Goal: Task Accomplishment & Management: Use online tool/utility

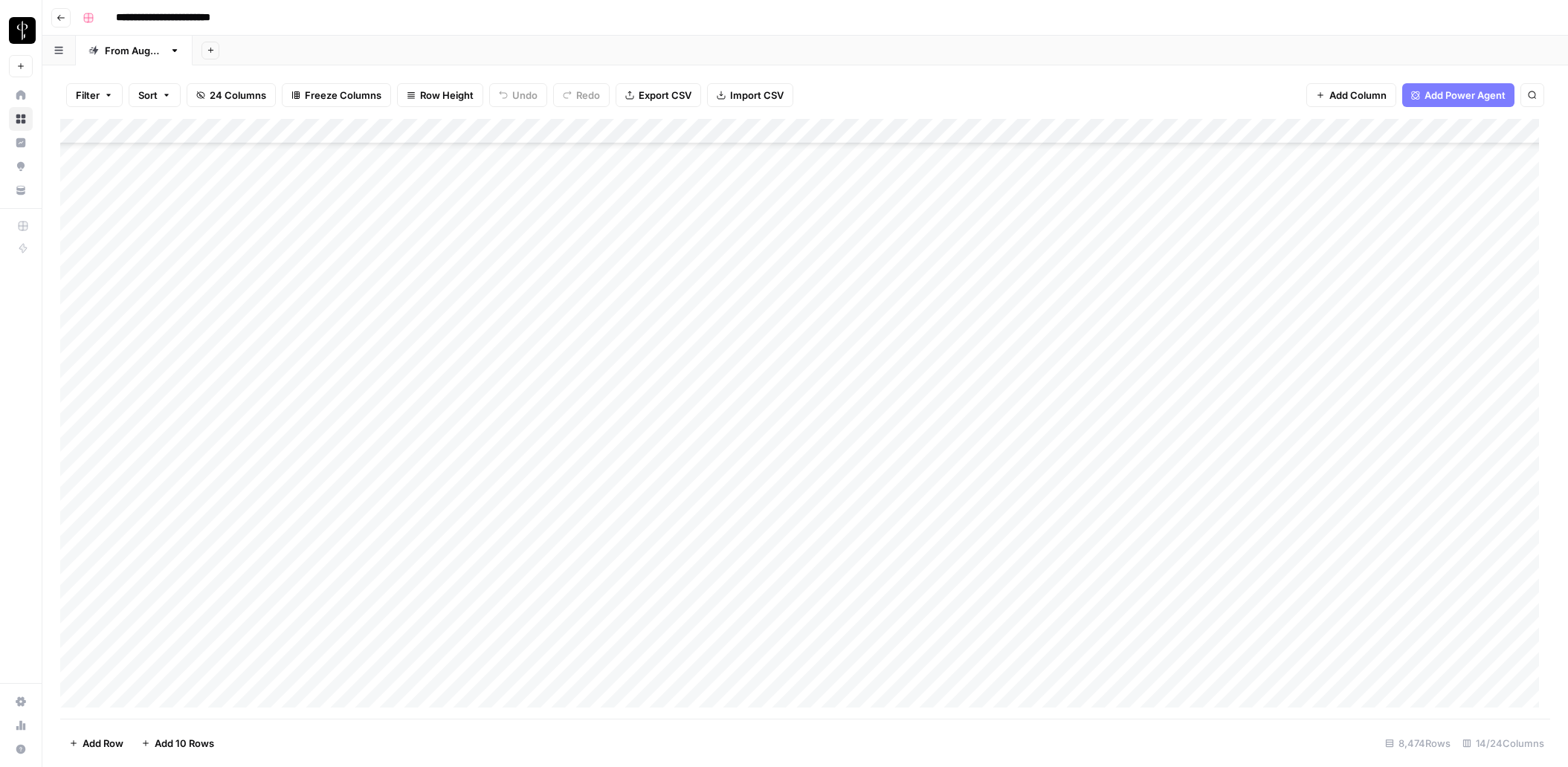
scroll to position [213558, 0]
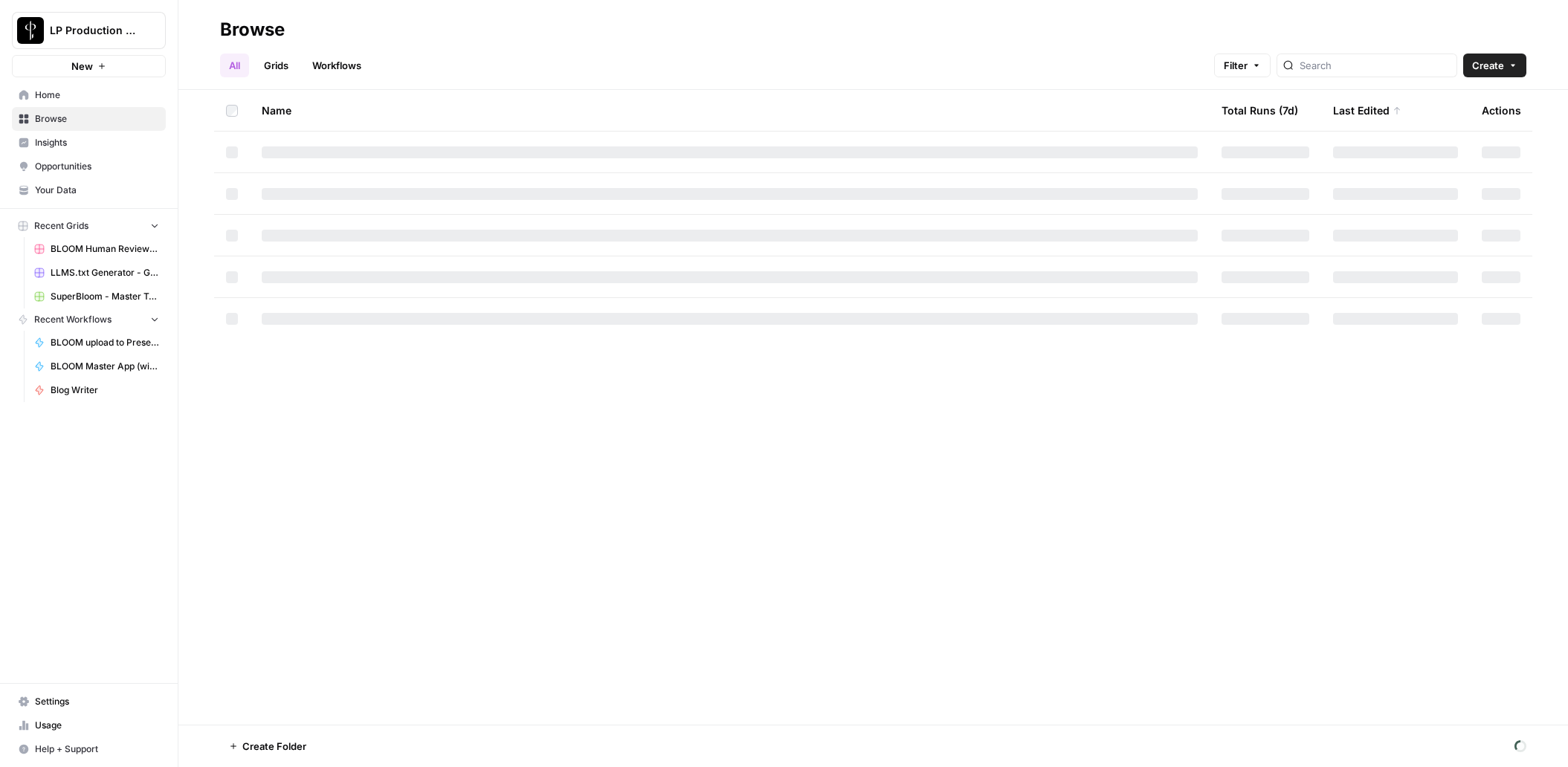
click at [355, 58] on link "Workflows" at bounding box center [337, 65] width 67 height 24
click at [1428, 60] on input "search" at bounding box center [1388, 65] width 151 height 15
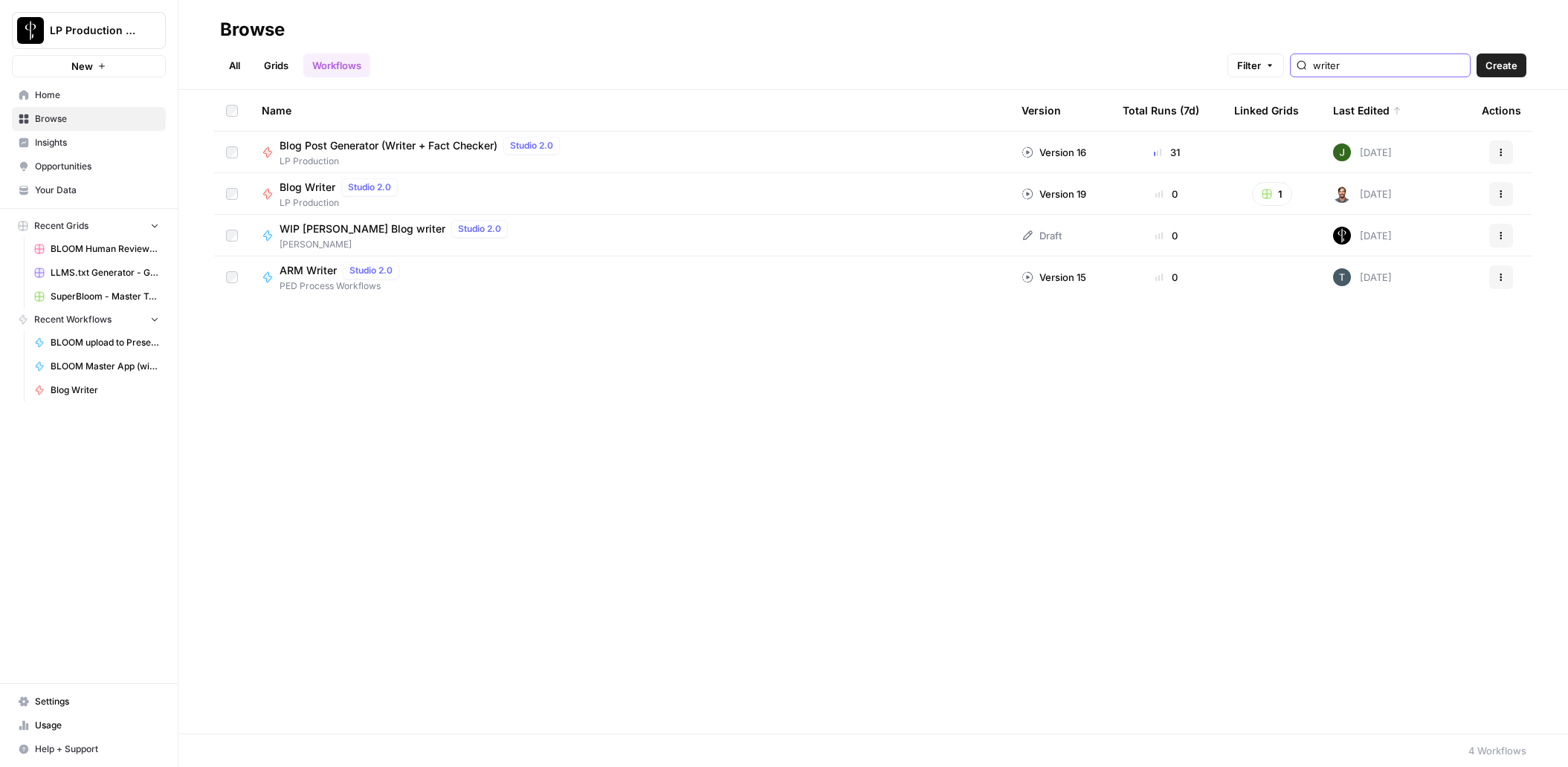
type input "writer"
click at [377, 150] on span "Blog Post Generator (Writer + Fact Checker)" at bounding box center [388, 146] width 218 height 15
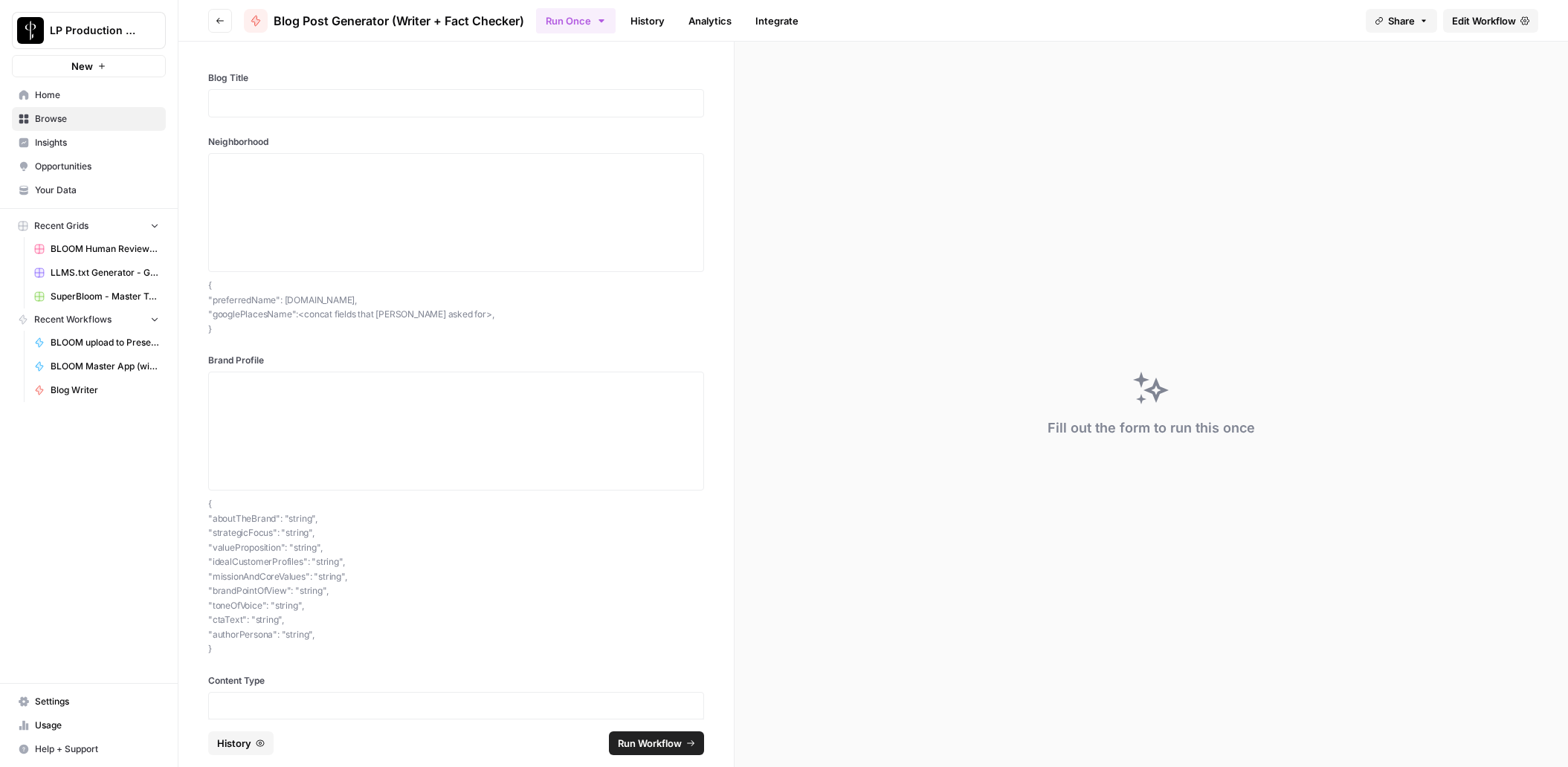
click at [1471, 18] on span "Edit Workflow" at bounding box center [1484, 21] width 64 height 15
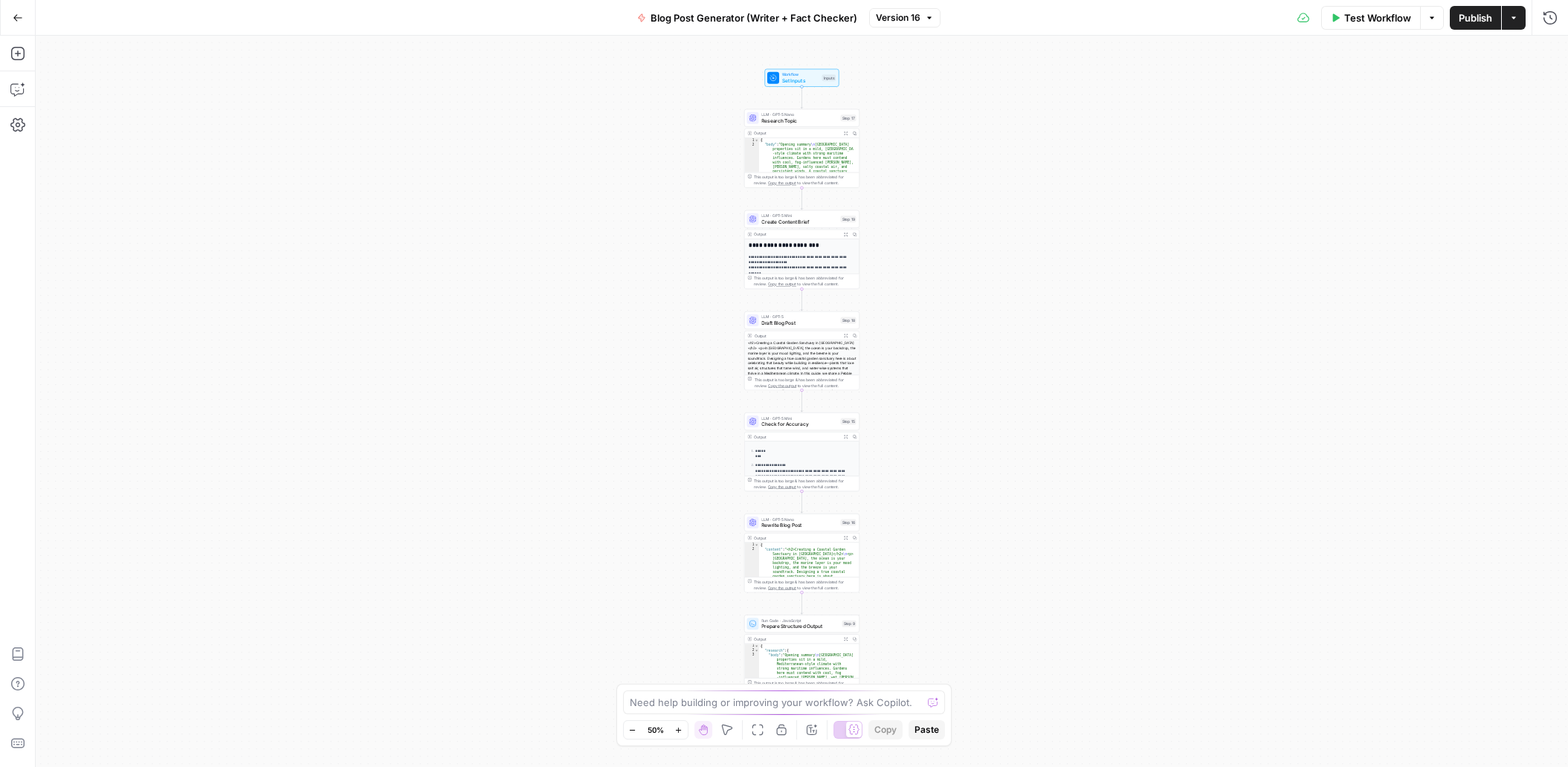
click at [514, 17] on div "Go Back Blog Post Generator (Writer + Fact Checker) Version 16 Test Workflow Op…" at bounding box center [784, 17] width 1568 height 35
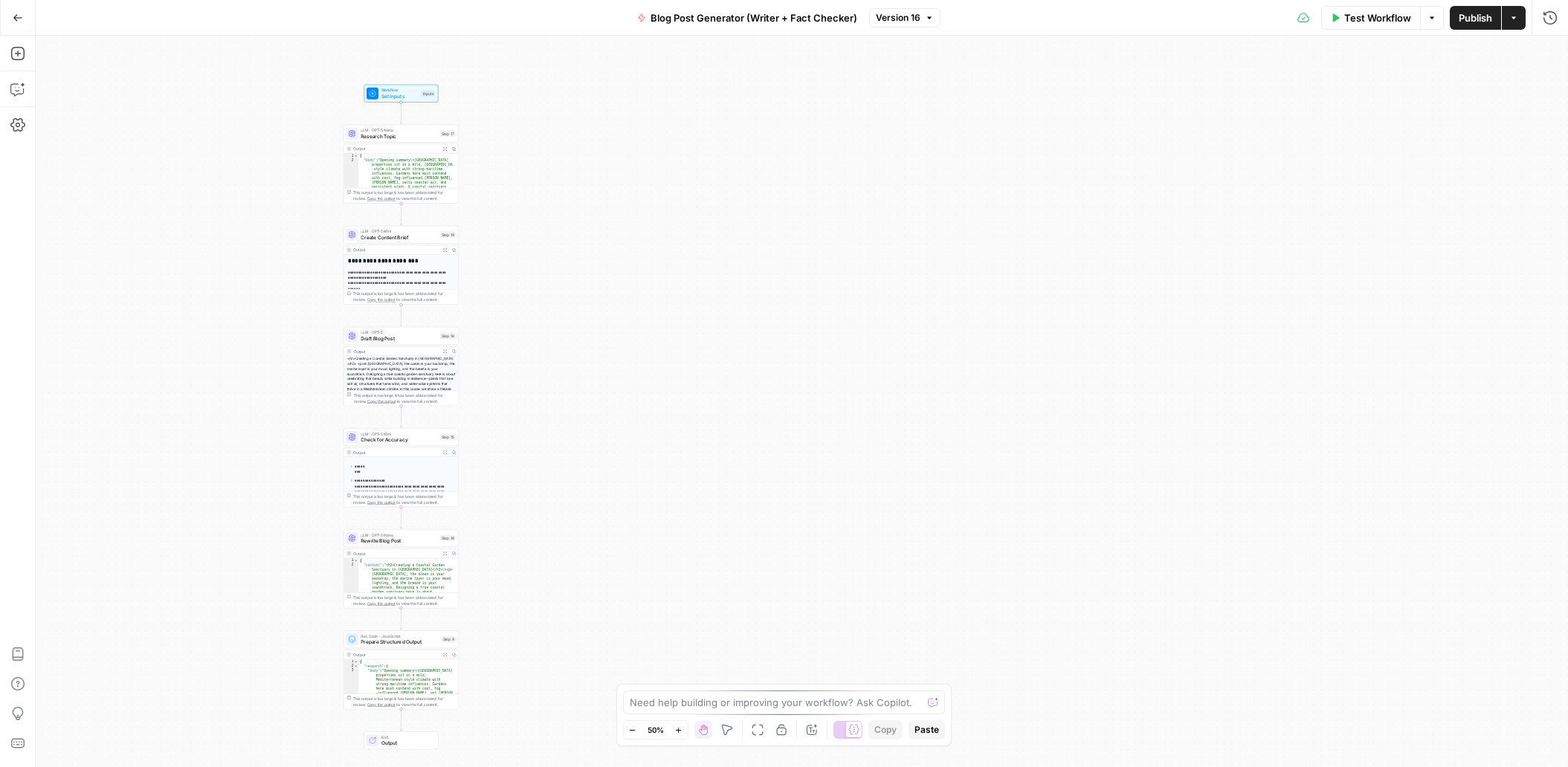
drag, startPoint x: 668, startPoint y: 490, endPoint x: 272, endPoint y: 505, distance: 396.3
click at [272, 505] on div "Workflow Set Inputs Inputs LLM · GPT-5 Nano Research Topic Step 17 Output Expan…" at bounding box center [801, 401] width 1532 height 731
click at [465, 21] on div "Go Back Blog Post Generator (Writer + Fact Checker) Version 16 Test Workflow Op…" at bounding box center [784, 17] width 1568 height 35
click at [361, 13] on div "Go Back Blog Post Generator (Writer + Fact Checker) Version 16 Test Workflow Op…" at bounding box center [784, 17] width 1568 height 35
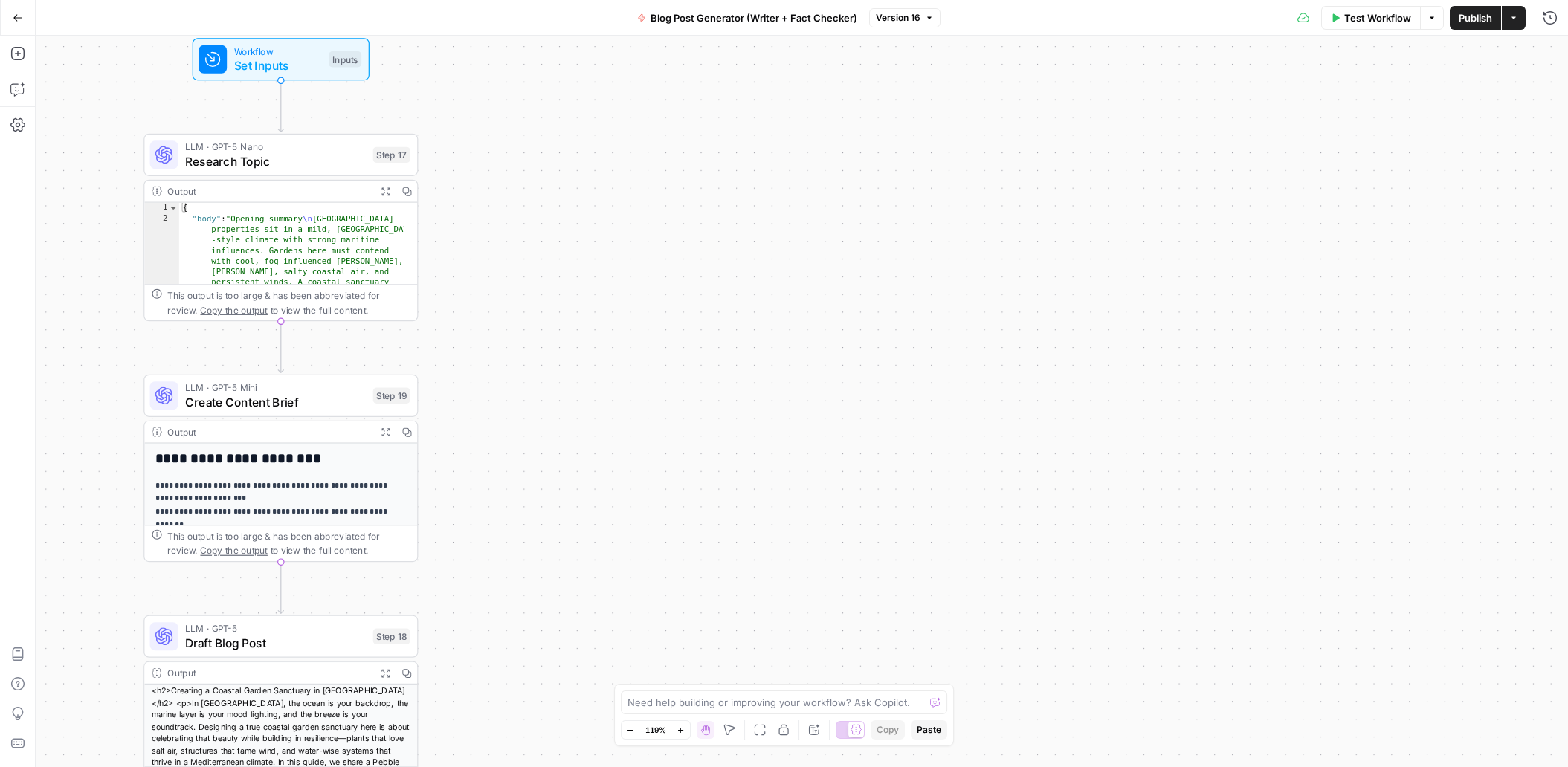
drag, startPoint x: 336, startPoint y: 240, endPoint x: 101, endPoint y: 333, distance: 252.7
click at [101, 333] on div "Workflow Set Inputs Inputs LLM · GPT-5 Nano Research Topic Step 17 Output Expan…" at bounding box center [801, 401] width 1532 height 731
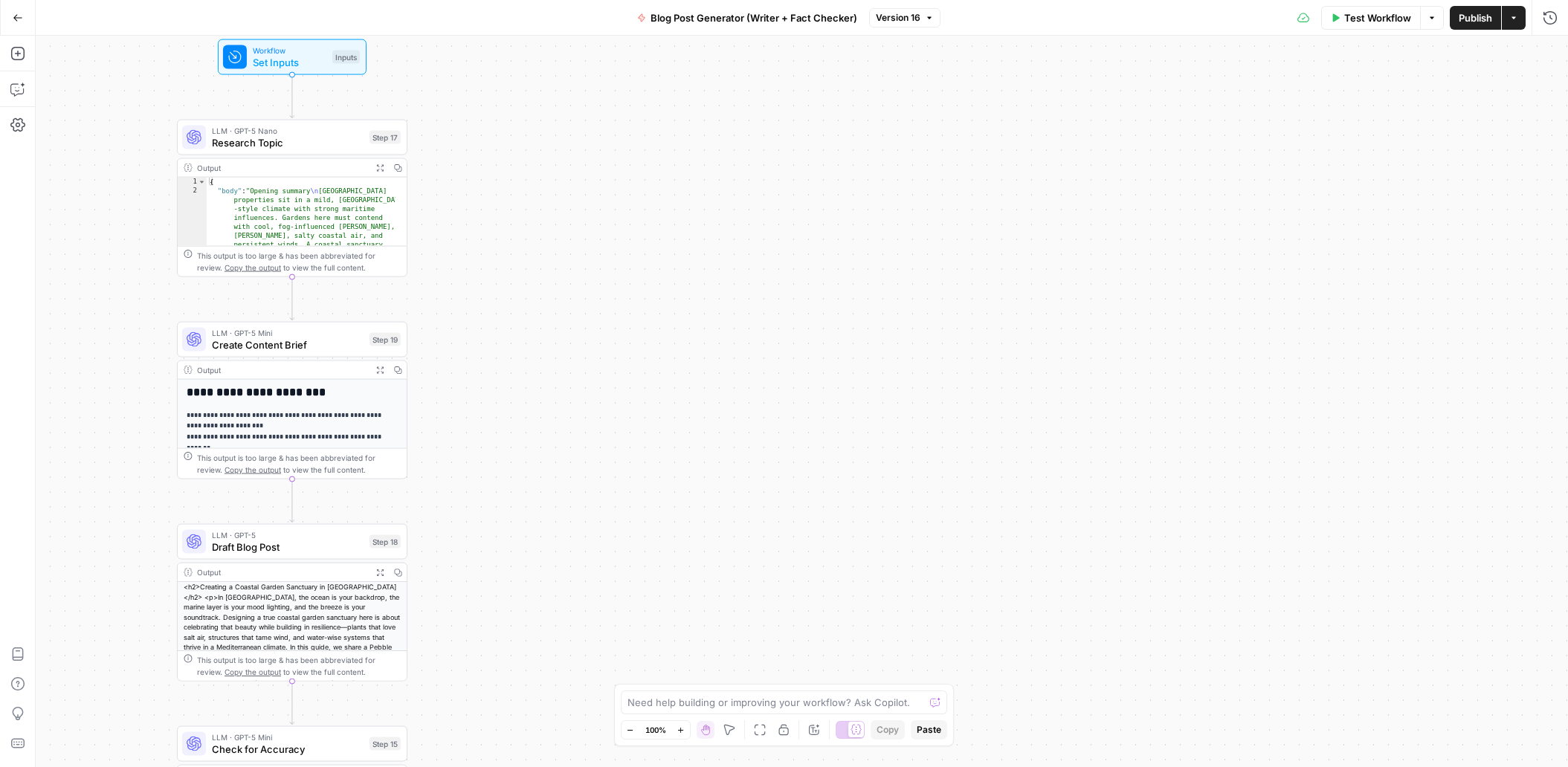
drag, startPoint x: 87, startPoint y: 425, endPoint x: 105, endPoint y: 417, distance: 19.7
click at [105, 417] on div "Workflow Set Inputs Inputs LLM · GPT-5 Nano Research Topic Step 17 Output Expan…" at bounding box center [801, 401] width 1532 height 731
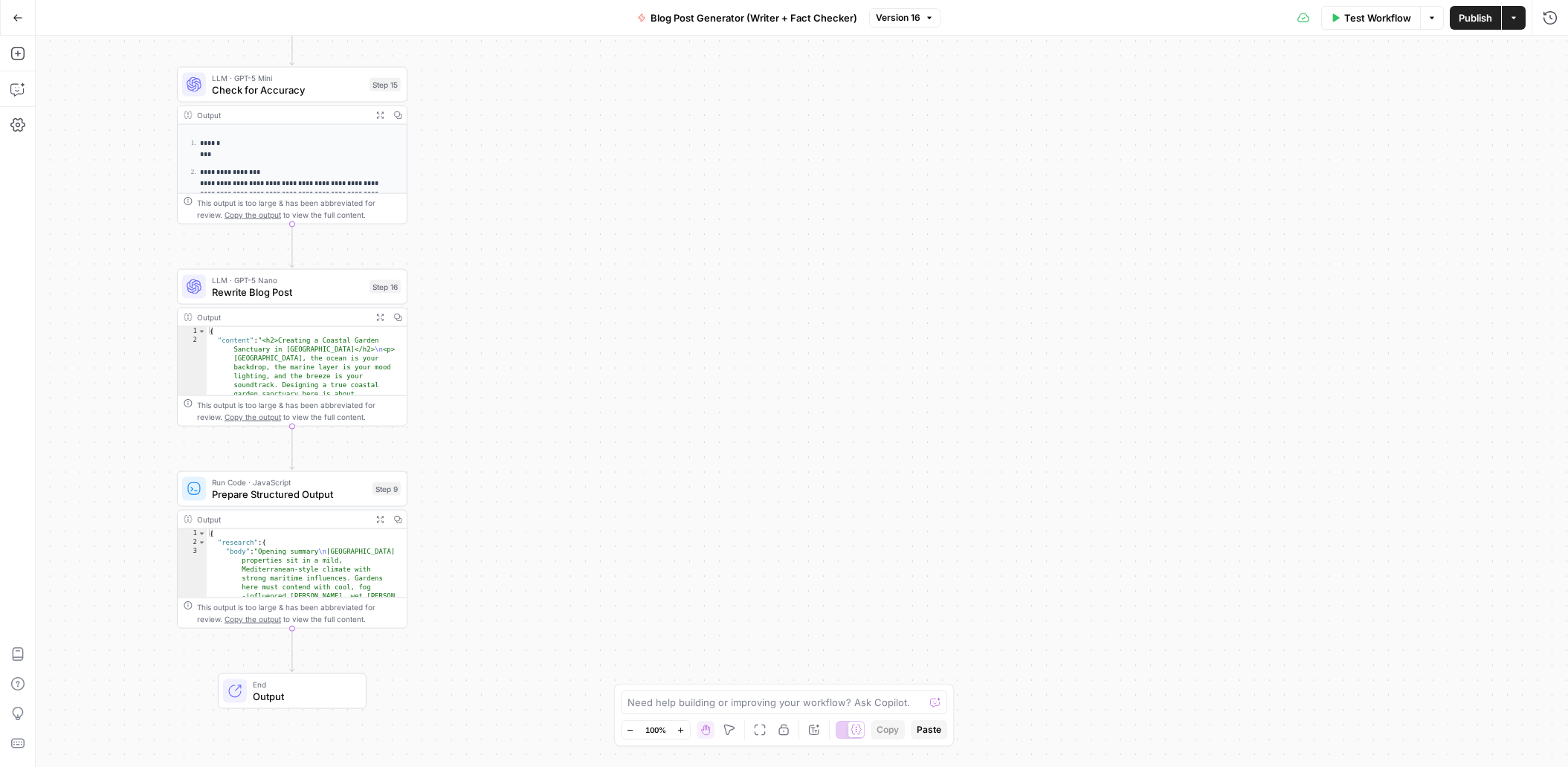
click at [732, 729] on icon "button" at bounding box center [729, 730] width 11 height 11
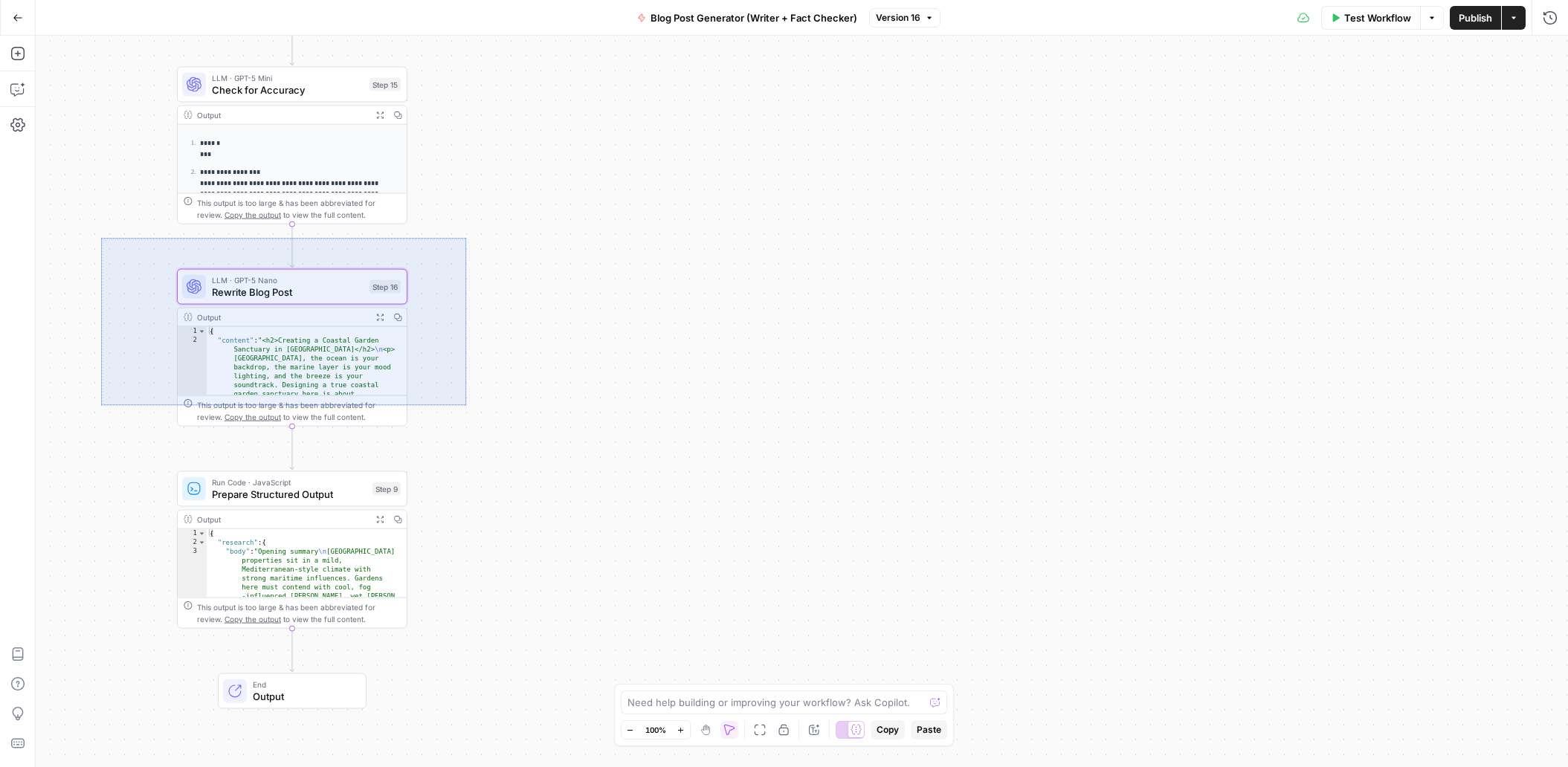
drag, startPoint x: 466, startPoint y: 404, endPoint x: 101, endPoint y: 238, distance: 401.0
click at [101, 238] on div "Workflow Set Inputs Inputs LLM · GPT-5 Nano Research Topic Step 17 Output Expan…" at bounding box center [801, 401] width 1532 height 731
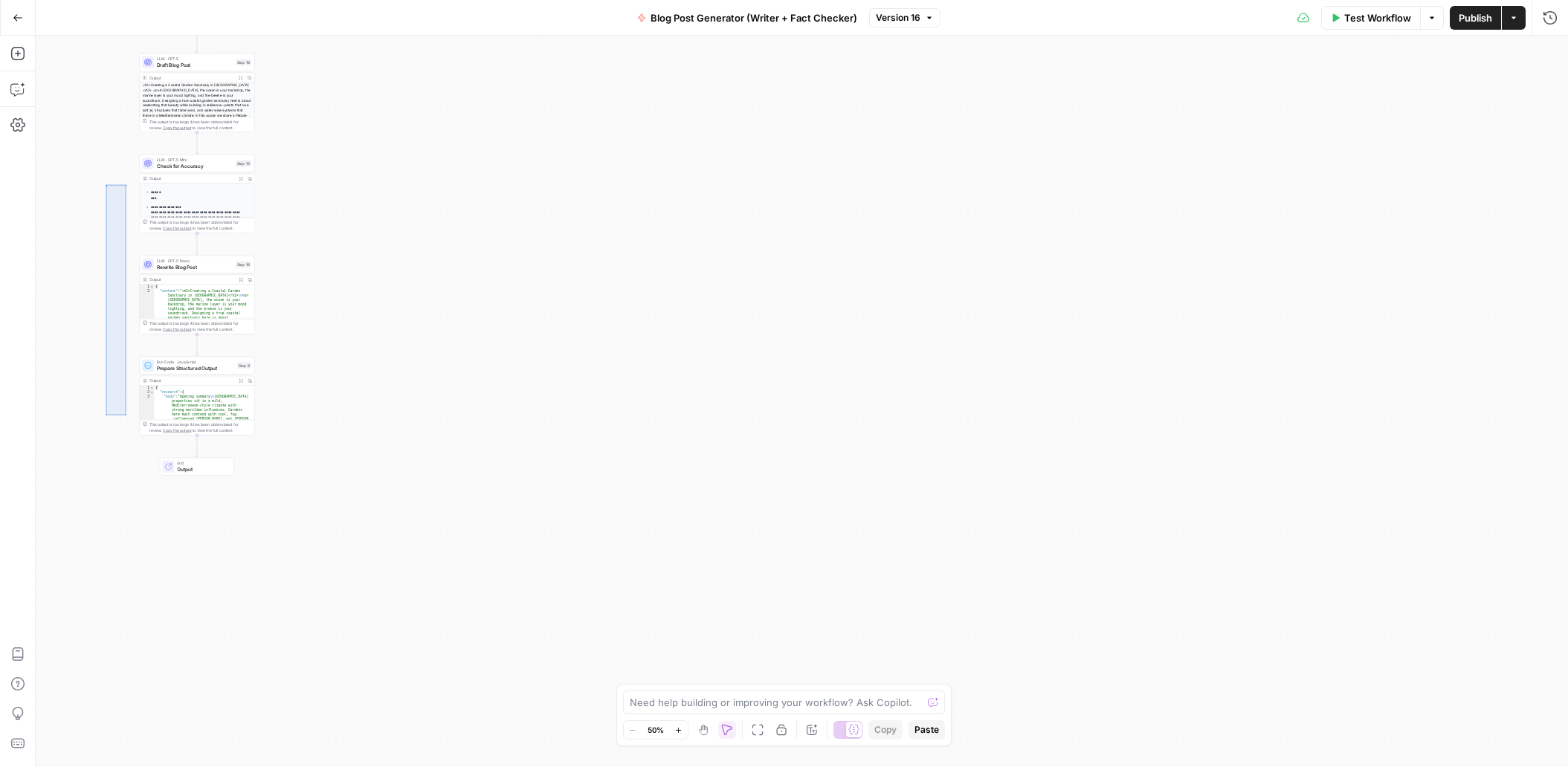
drag, startPoint x: 112, startPoint y: 267, endPoint x: 122, endPoint y: 395, distance: 128.4
click at [123, 406] on div "Workflow Set Inputs Inputs LLM · GPT-5 Nano Research Topic Step 17 Output Expan…" at bounding box center [801, 401] width 1532 height 731
click at [707, 728] on icon "button" at bounding box center [703, 730] width 12 height 12
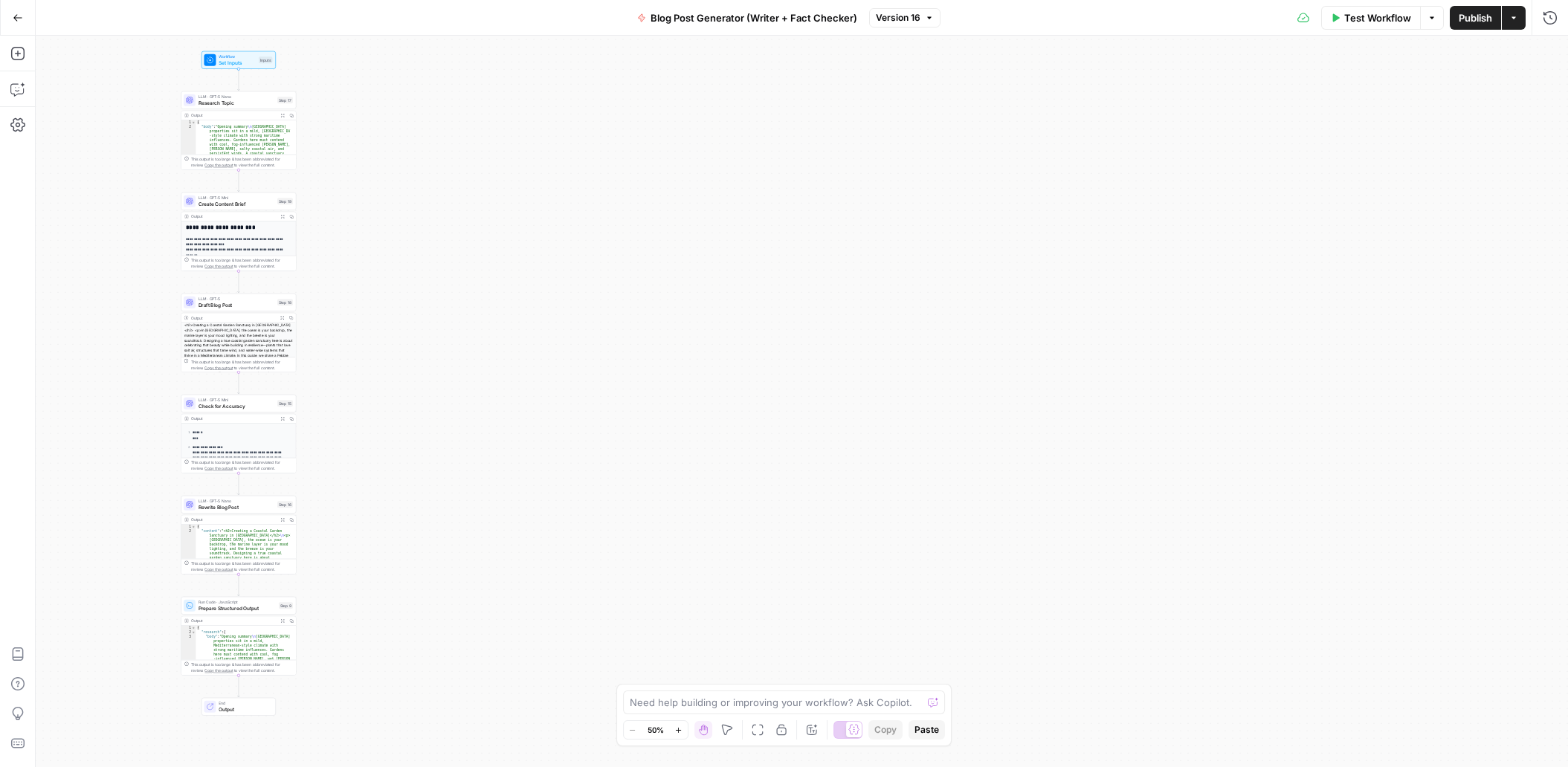
drag, startPoint x: 270, startPoint y: 219, endPoint x: 310, endPoint y: 455, distance: 239.4
click at [310, 455] on div "Workflow Set Inputs Inputs LLM · GPT-5 Nano Research Topic Step 17 Output Expan…" at bounding box center [801, 401] width 1532 height 731
click at [730, 731] on icon "button" at bounding box center [727, 730] width 12 height 12
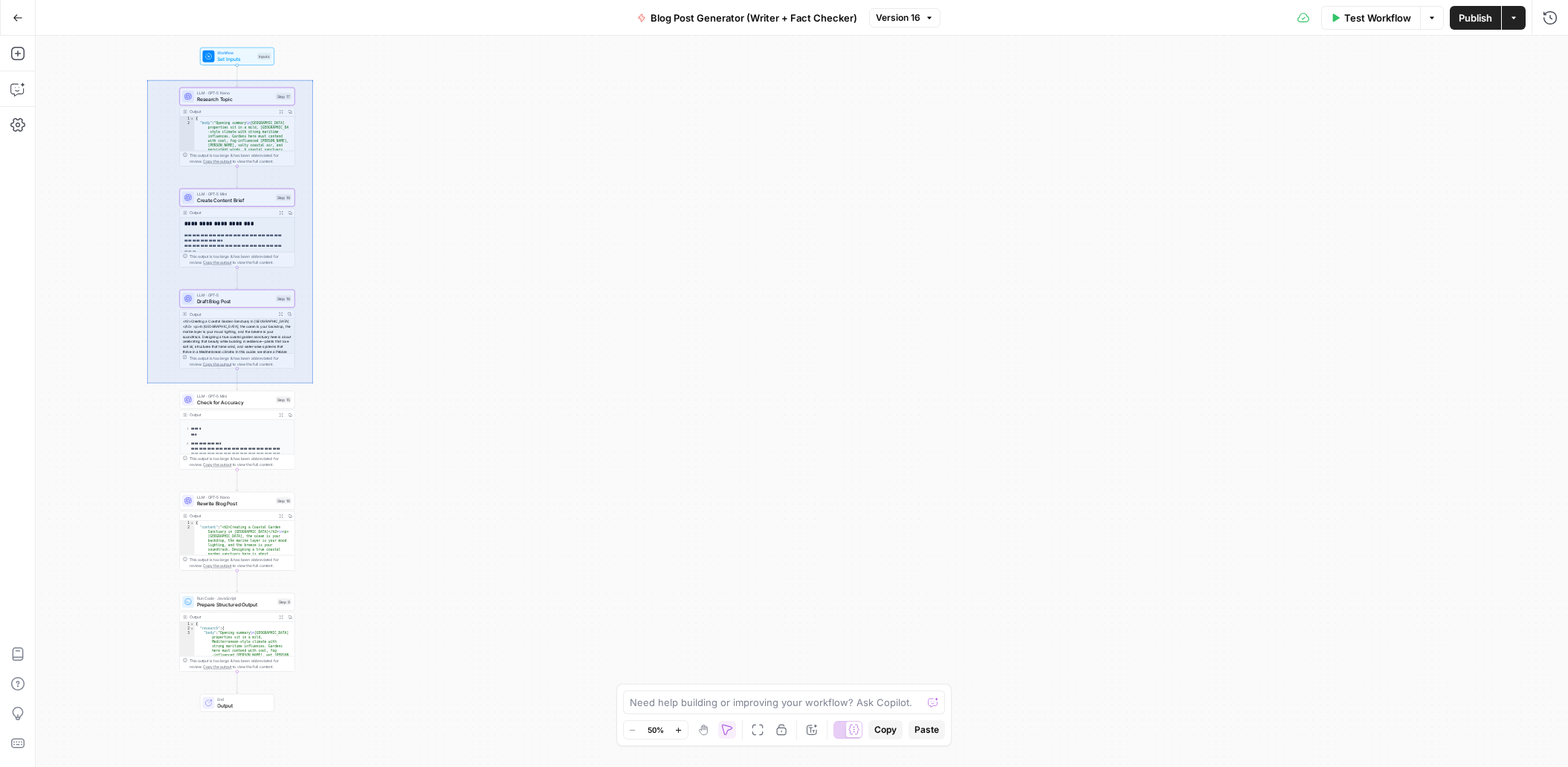
drag, startPoint x: 147, startPoint y: 80, endPoint x: 312, endPoint y: 383, distance: 345.0
click at [312, 383] on div "Workflow Set Inputs Inputs LLM · GPT-5 Nano Research Topic Step 17 Output Expan…" at bounding box center [801, 401] width 1532 height 731
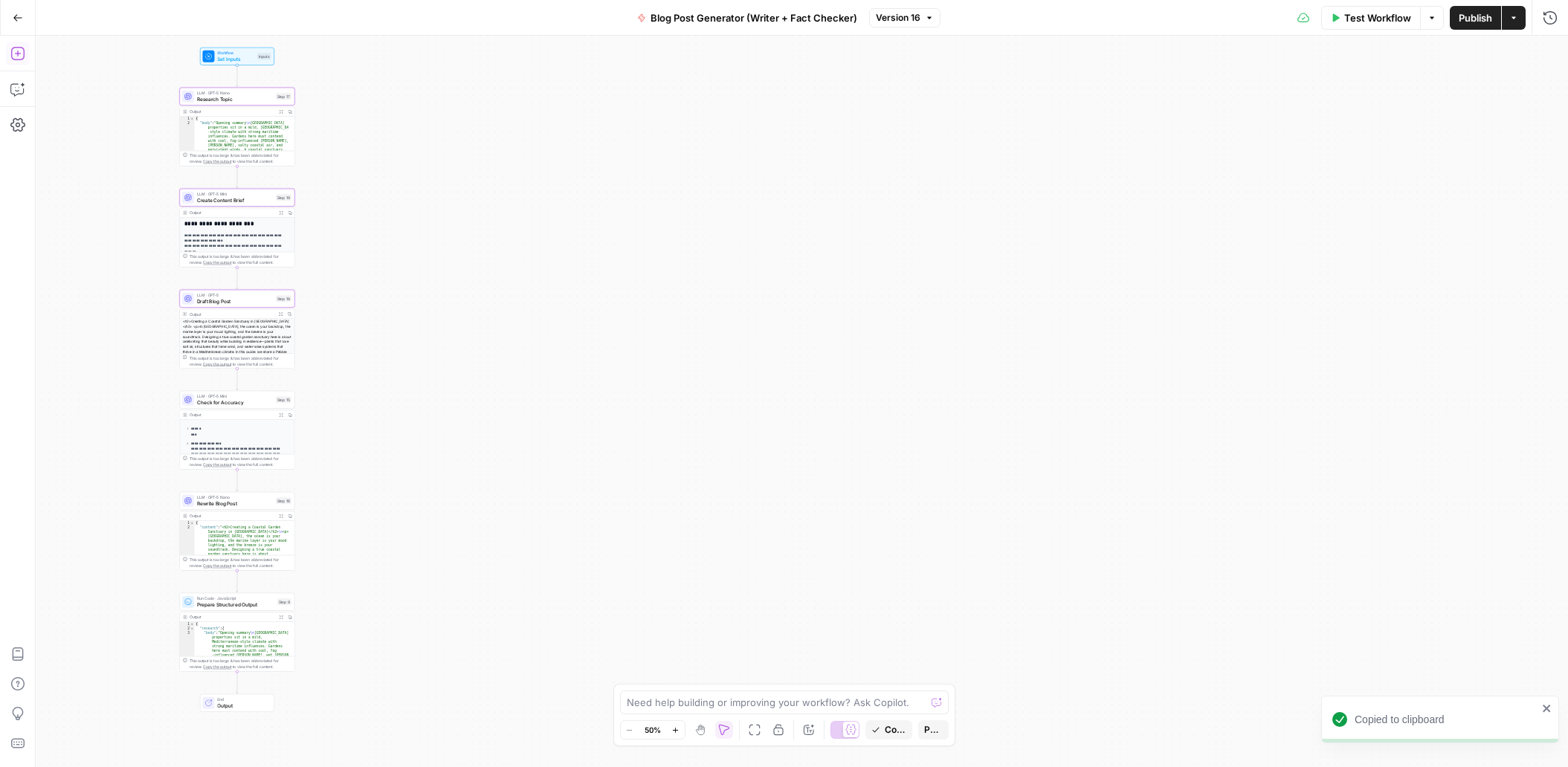
click at [14, 57] on icon "button" at bounding box center [18, 54] width 15 height 15
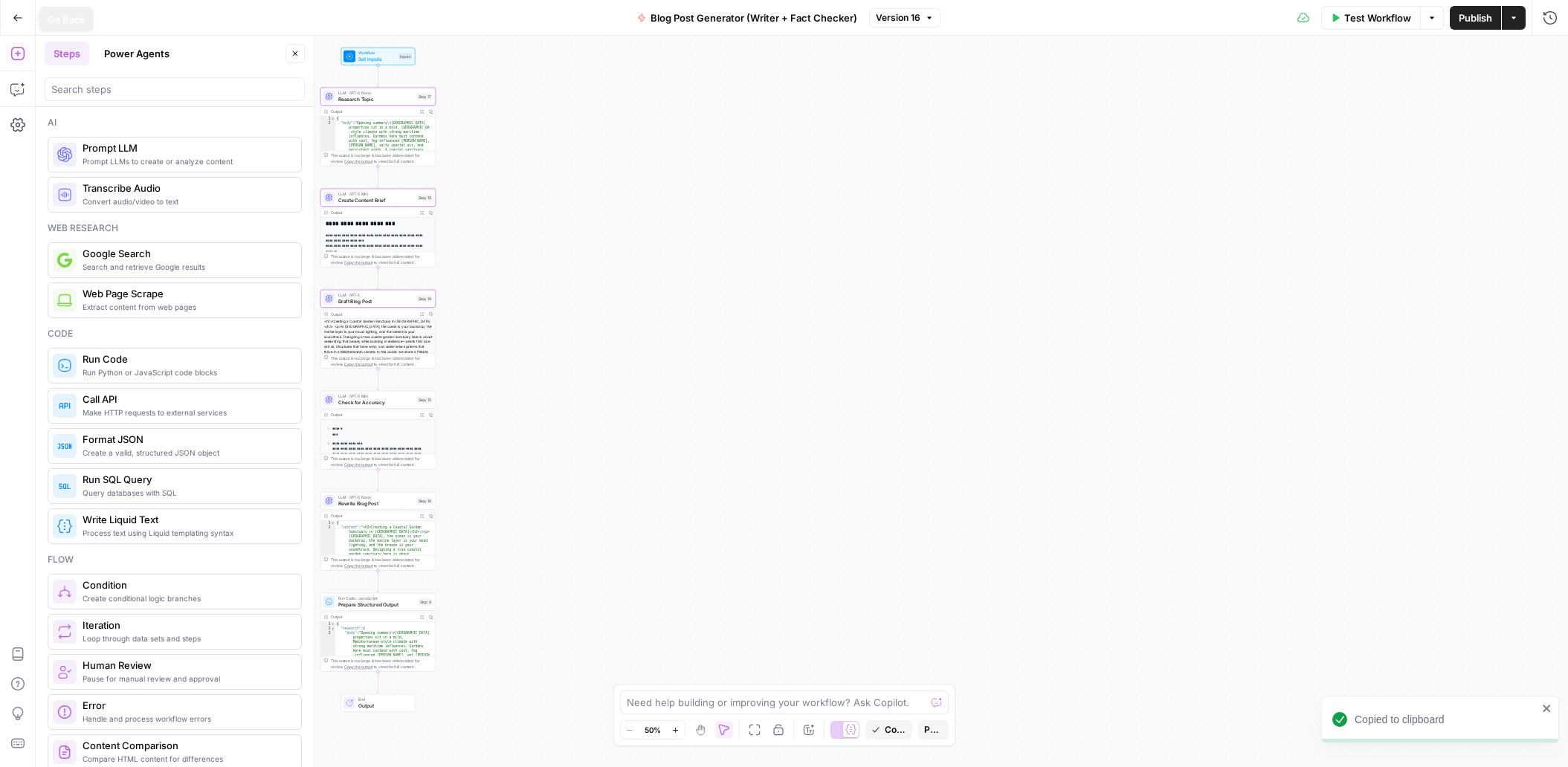
click at [9, 9] on button "Go Back" at bounding box center [17, 17] width 27 height 27
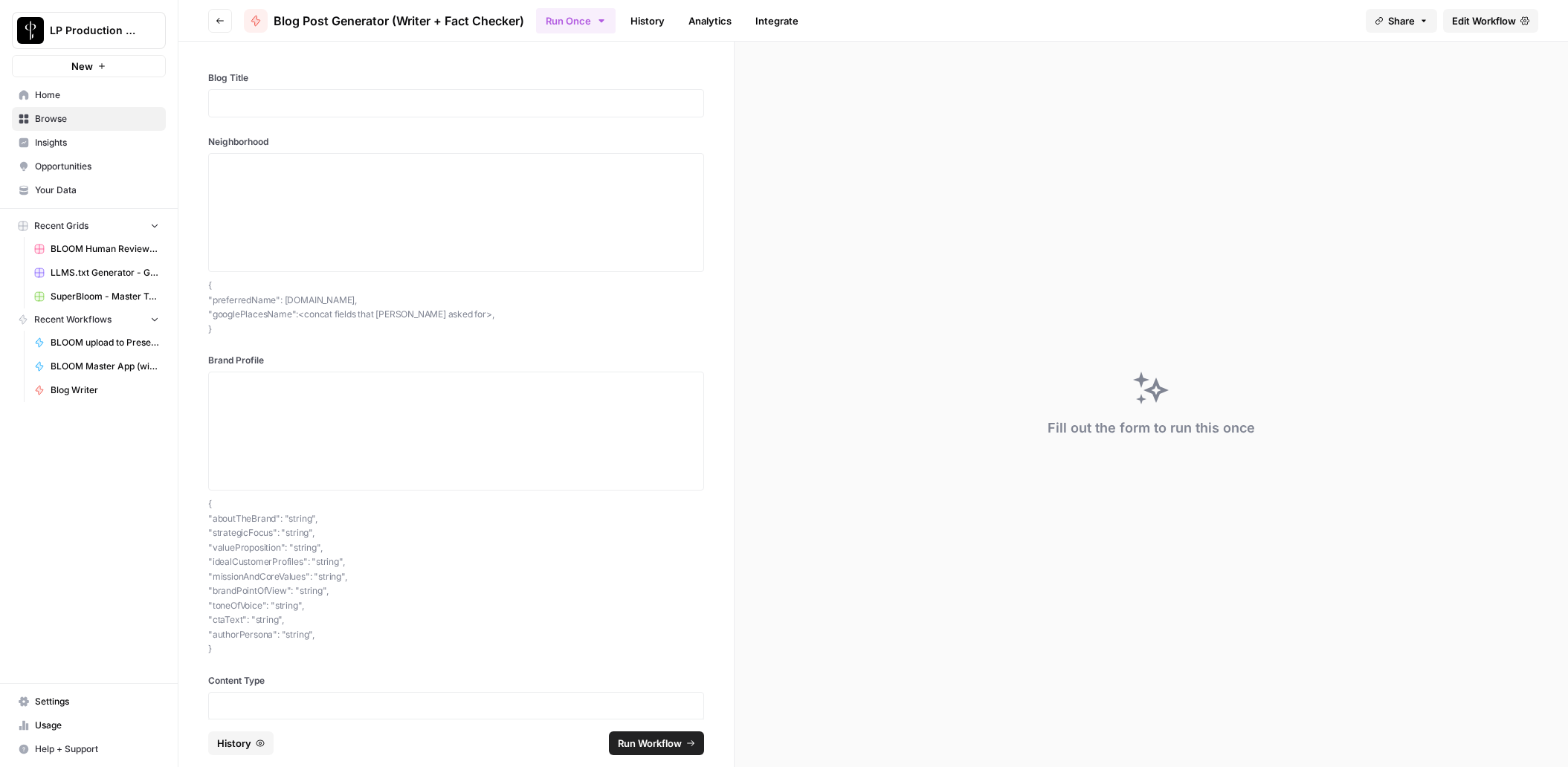
click at [216, 17] on icon "button" at bounding box center [220, 21] width 9 height 9
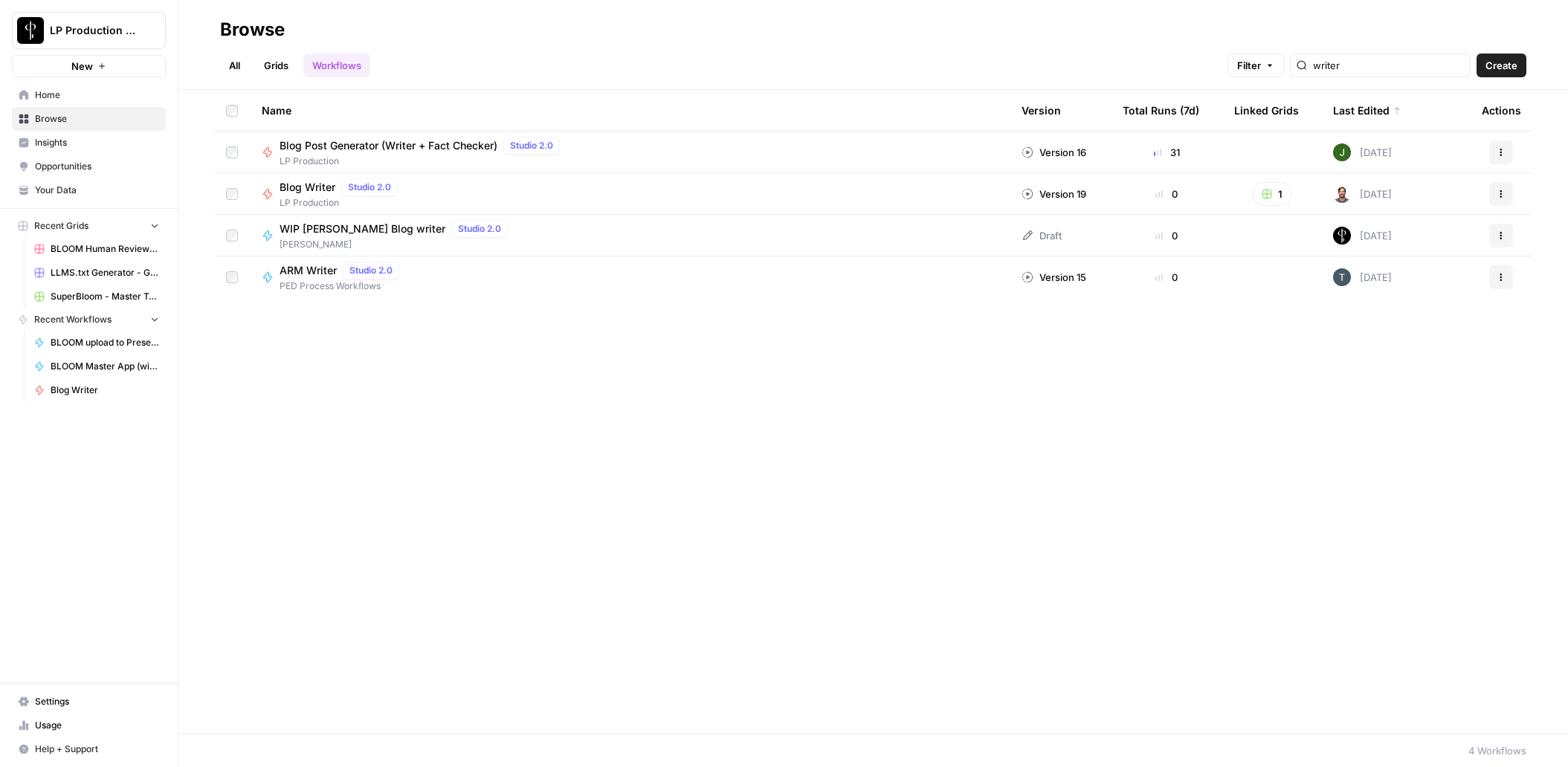
click at [1516, 66] on span "Create" at bounding box center [1501, 65] width 32 height 15
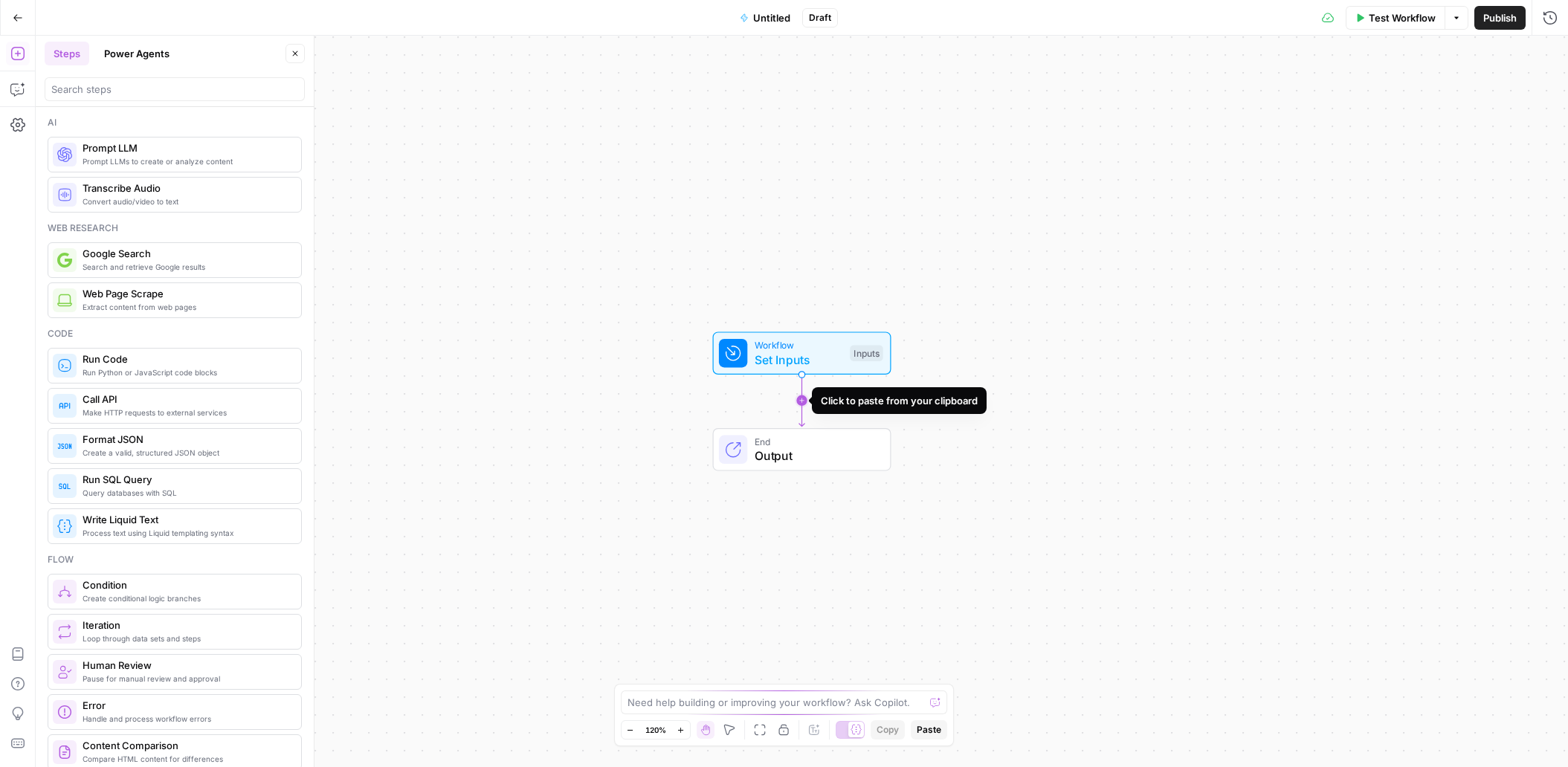
click at [799, 399] on icon "Edge from start to end" at bounding box center [801, 400] width 5 height 52
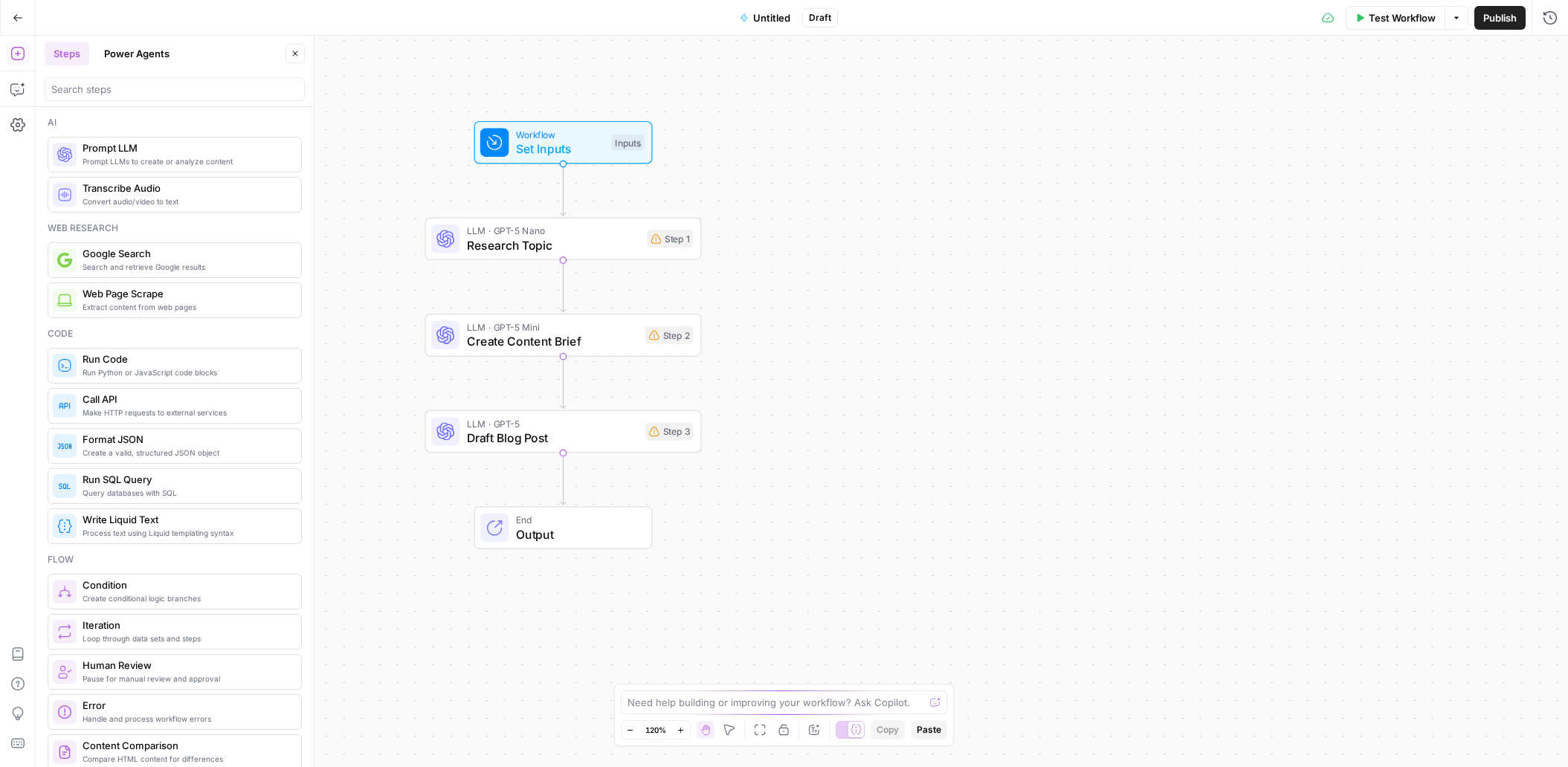
drag, startPoint x: 557, startPoint y: 528, endPoint x: 316, endPoint y: 419, distance: 264.5
click at [316, 419] on body "LP Production Workloads New Home Browse Insights Opportunities Your Data Recent…" at bounding box center [784, 384] width 1568 height 767
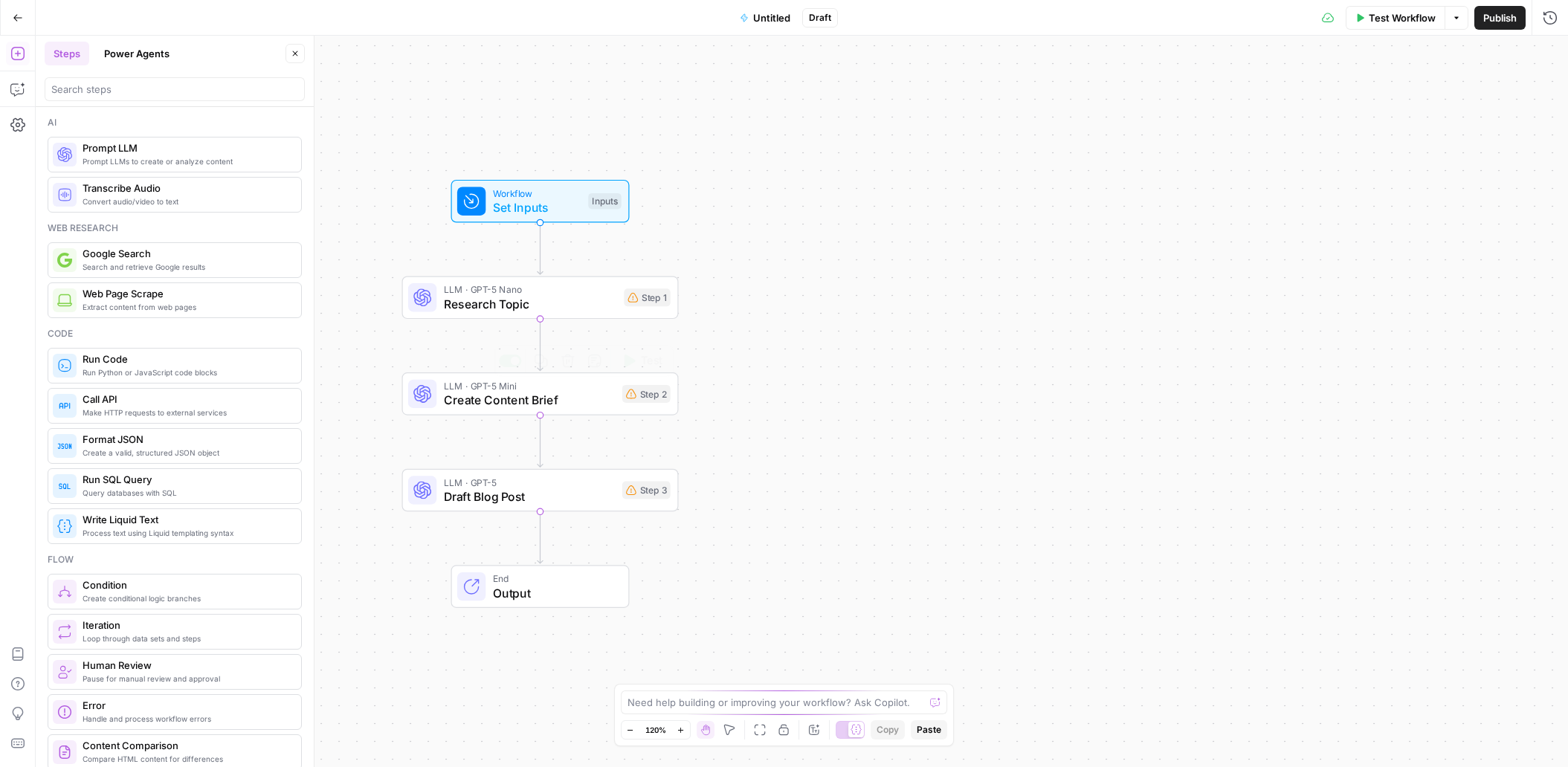
click at [526, 300] on span "Research Topic" at bounding box center [530, 303] width 173 height 17
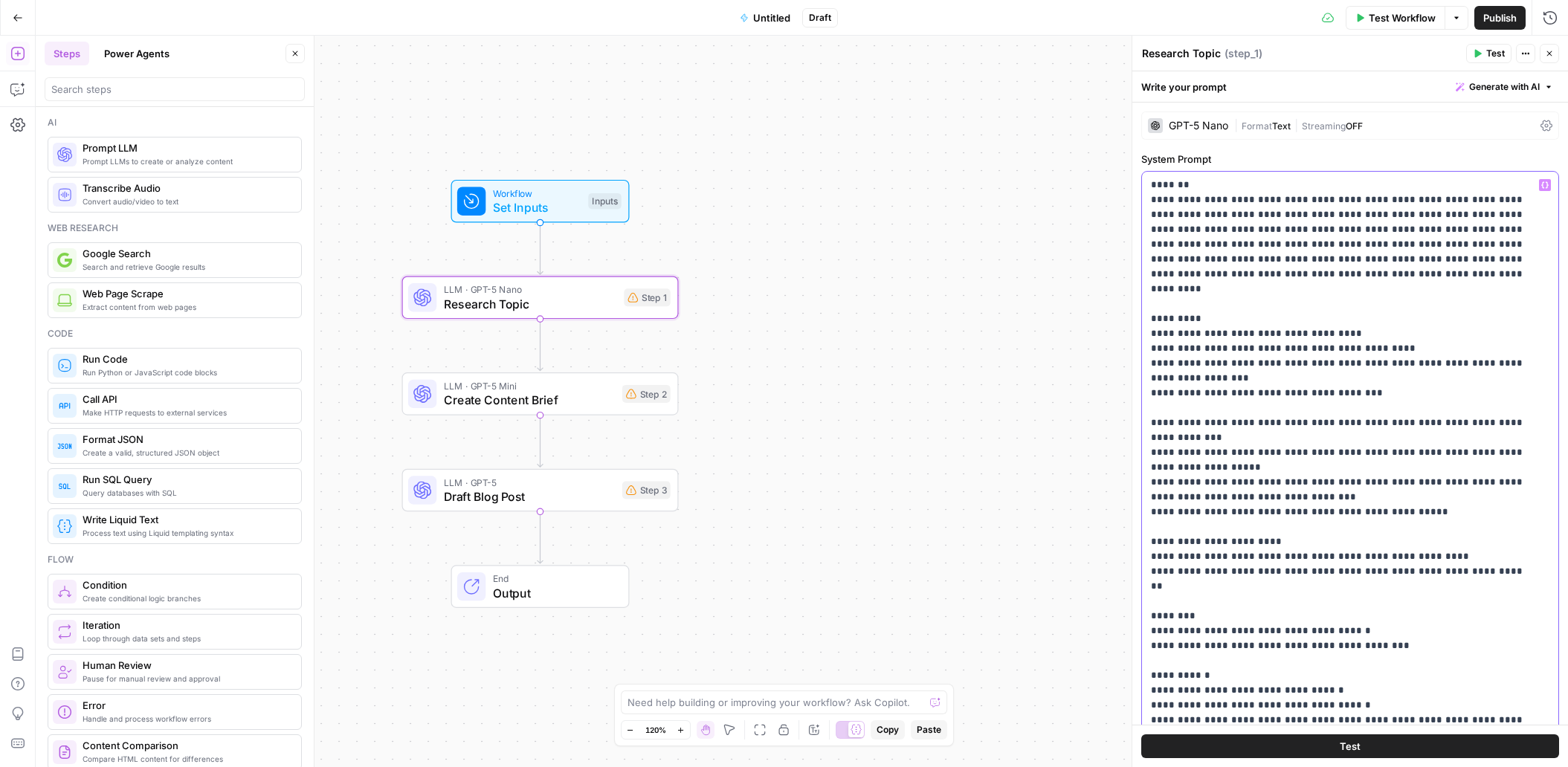
drag, startPoint x: 1520, startPoint y: 215, endPoint x: 1537, endPoint y: 223, distance: 18.8
click at [1537, 223] on p "**********" at bounding box center [1345, 460] width 387 height 565
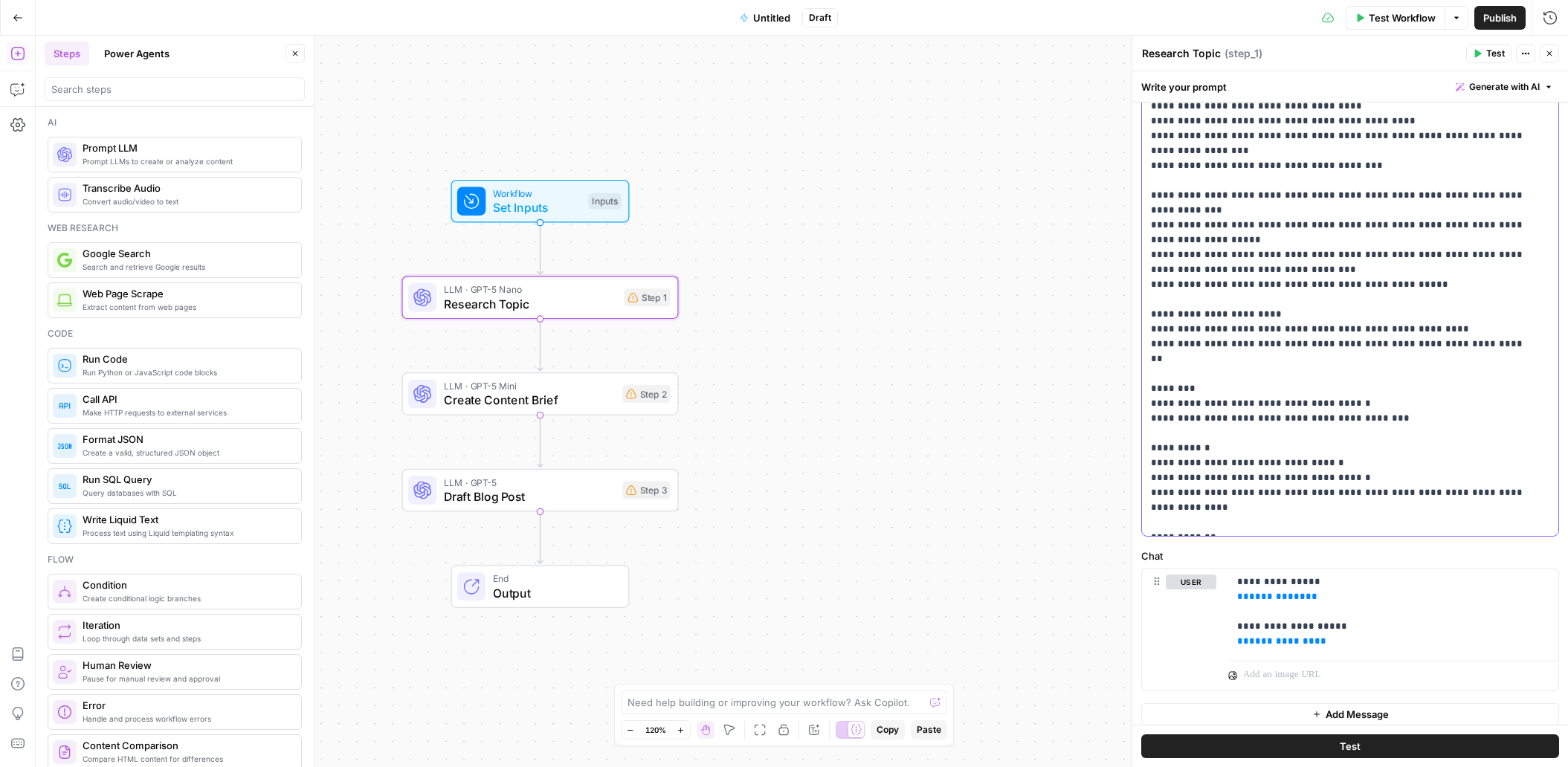
scroll to position [207, 0]
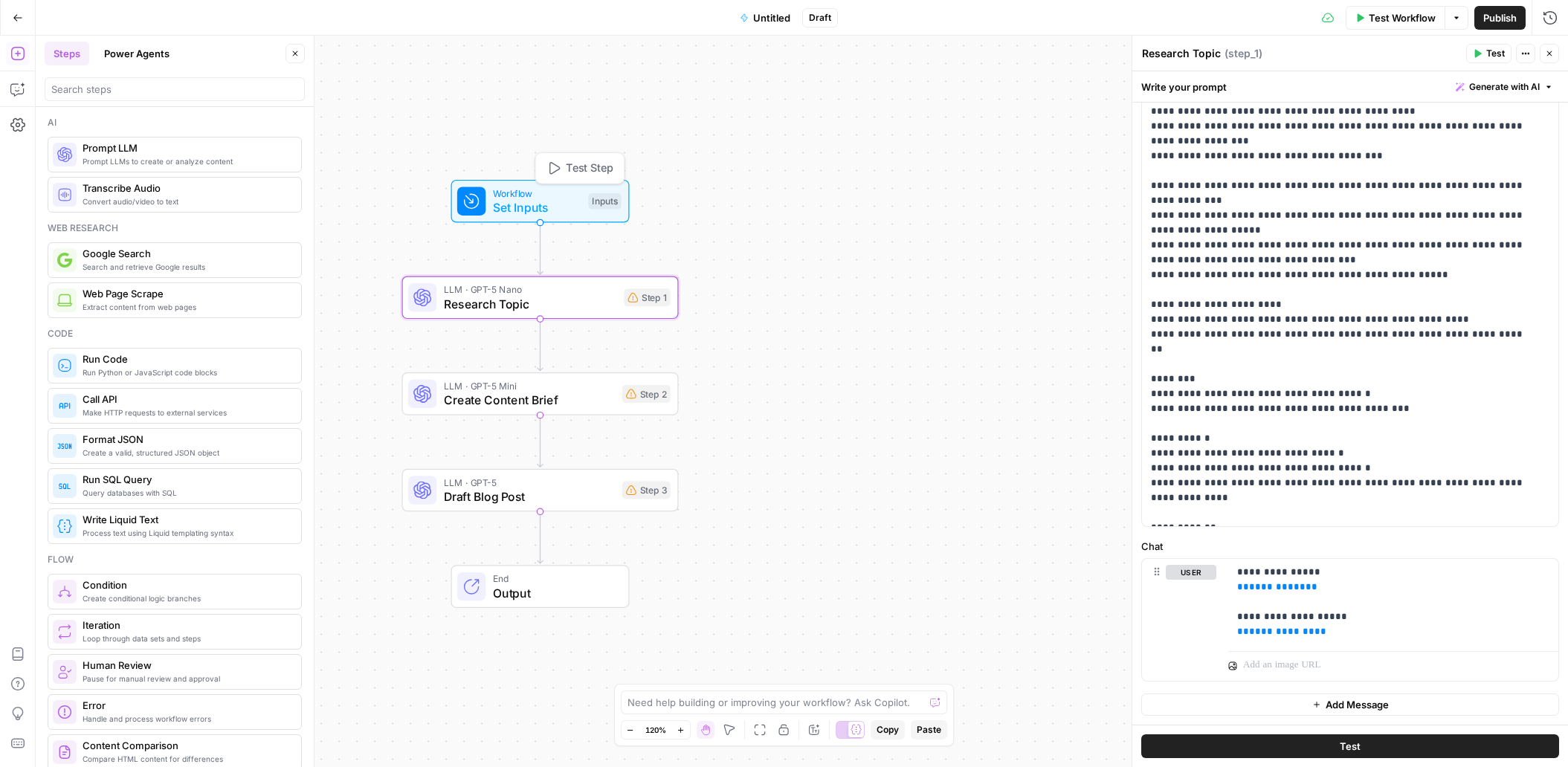
click at [523, 197] on span "Workflow" at bounding box center [537, 193] width 88 height 14
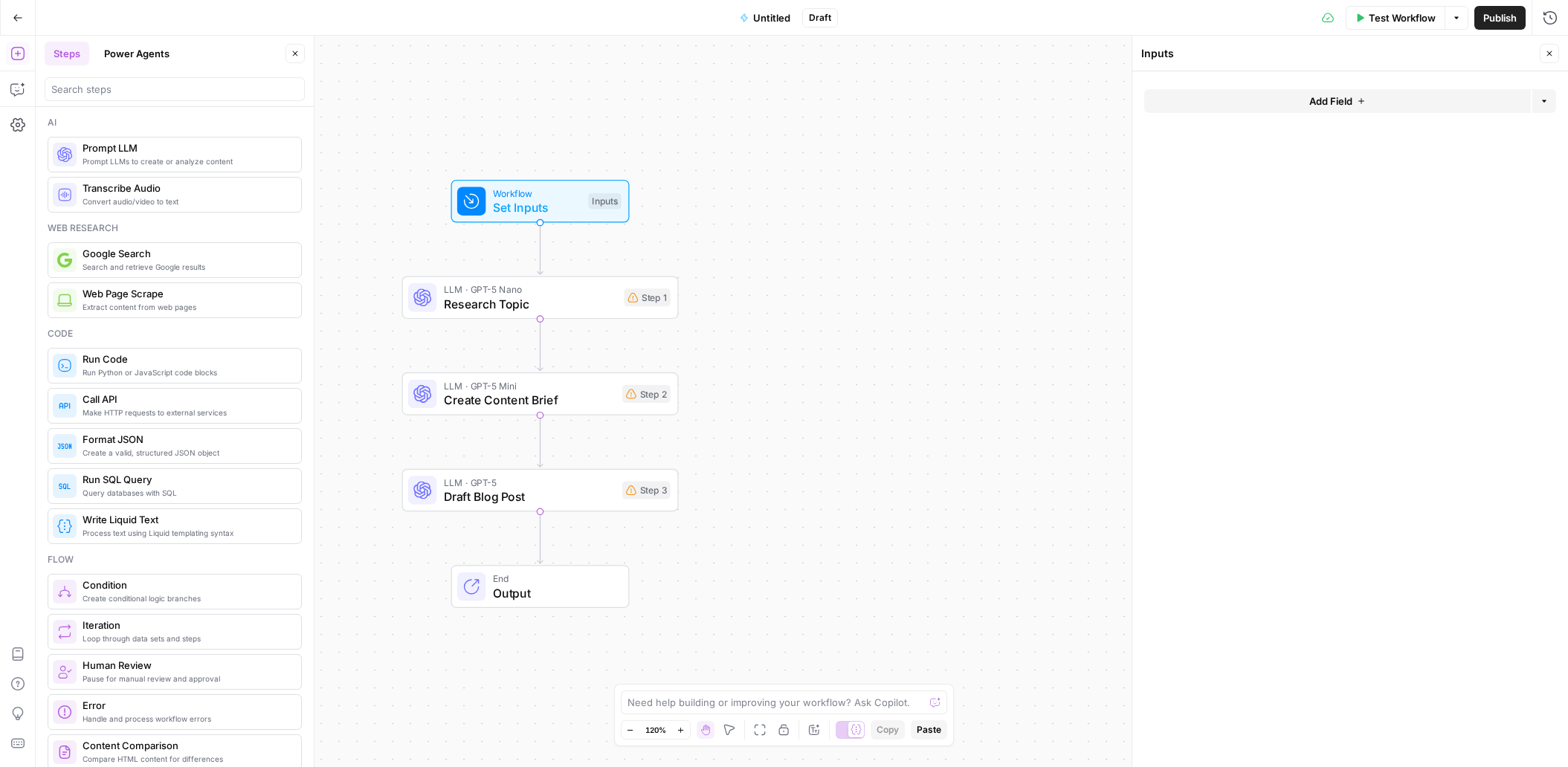
click at [1332, 100] on span "Add Field" at bounding box center [1330, 101] width 43 height 15
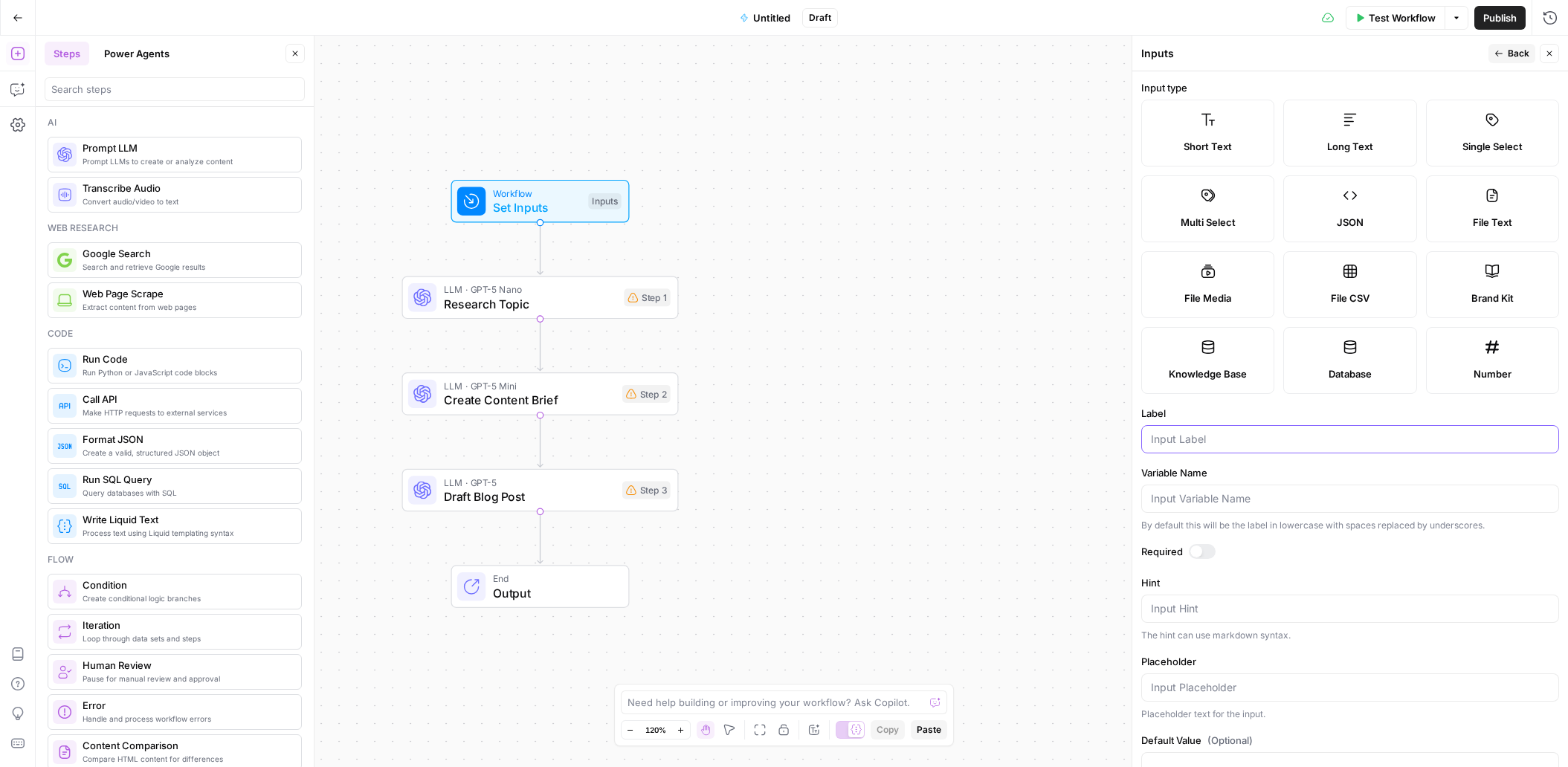
click at [1203, 436] on input "Label" at bounding box center [1350, 440] width 398 height 15
type input "Blog Title"
click at [1194, 550] on div at bounding box center [1197, 551] width 12 height 12
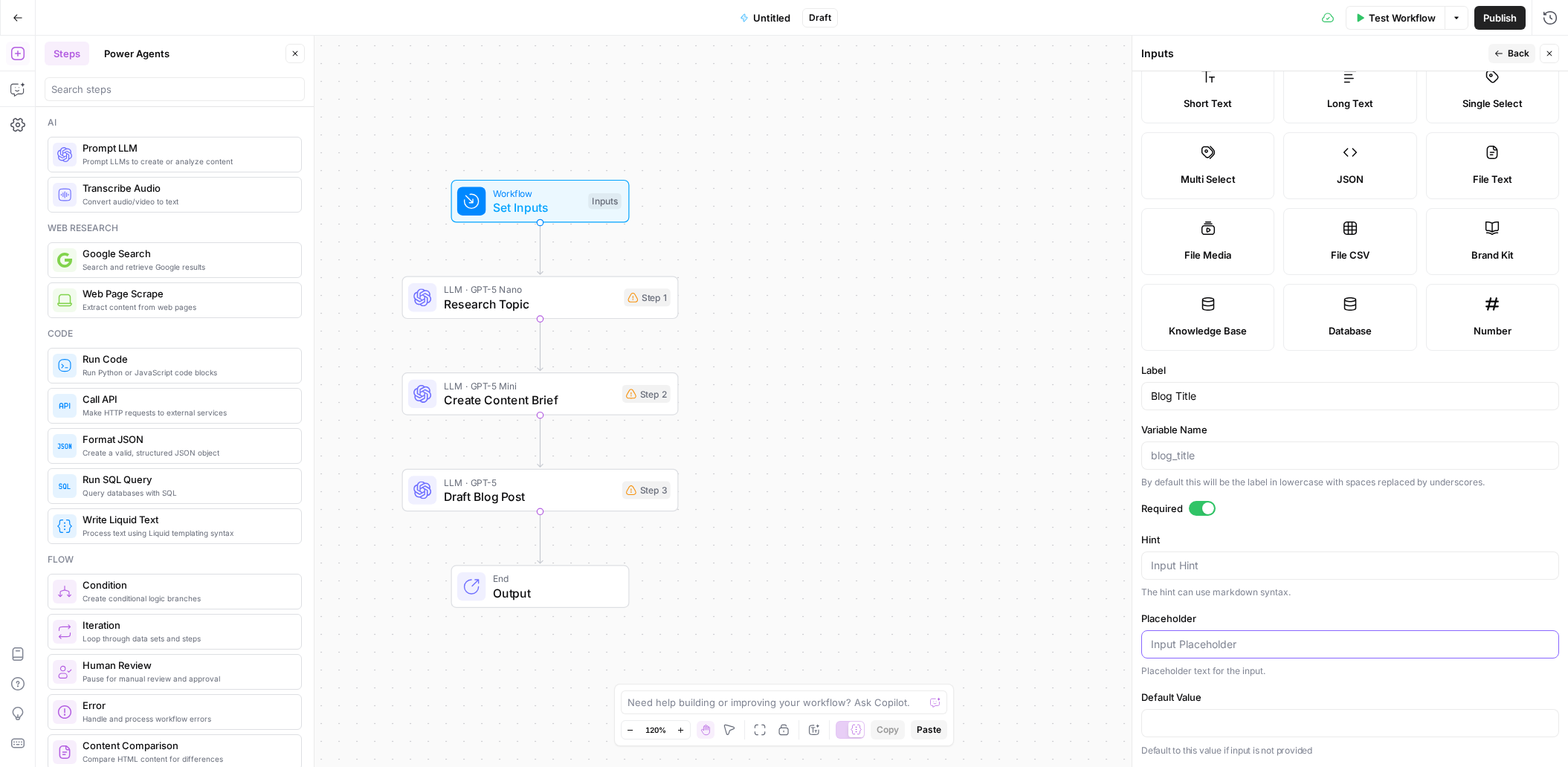
click at [1196, 644] on input "Placeholder" at bounding box center [1350, 645] width 398 height 15
type input "H"
type input "T"
click at [1323, 640] on input "The Future of SEO: How" at bounding box center [1350, 645] width 398 height 15
type input "T"
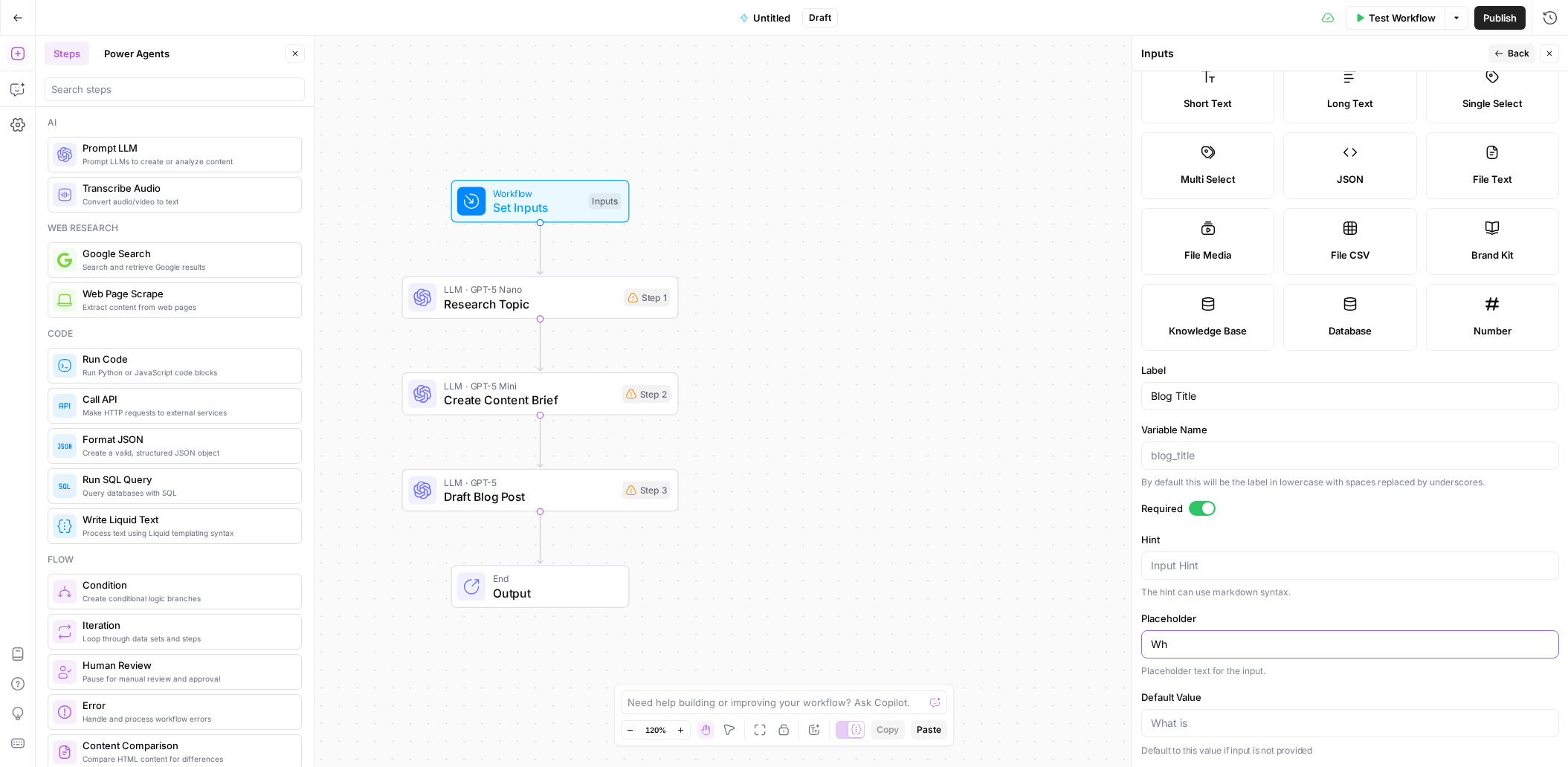
type input "W"
click at [1231, 648] on input "What is Top" at bounding box center [1350, 645] width 398 height 15
type input "What is Geo"
